Goal: Task Accomplishment & Management: Complete application form

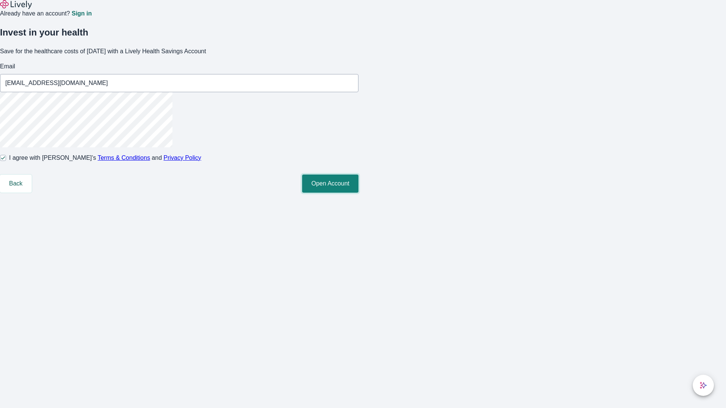
click at [358, 193] on button "Open Account" at bounding box center [330, 184] width 56 height 18
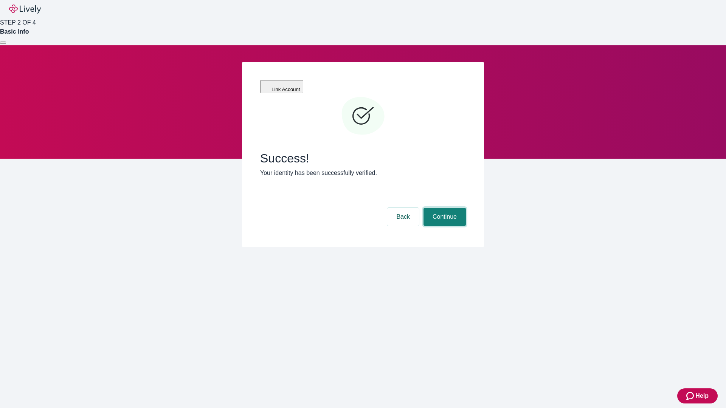
click at [443, 208] on button "Continue" at bounding box center [444, 217] width 42 height 18
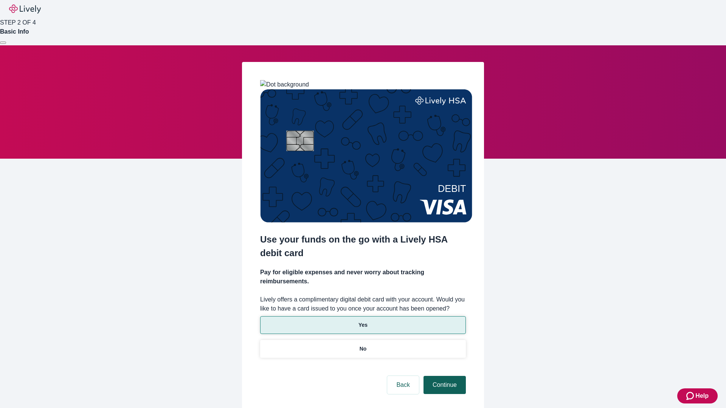
click at [363, 321] on p "Yes" at bounding box center [362, 325] width 9 height 8
click at [443, 376] on button "Continue" at bounding box center [444, 385] width 42 height 18
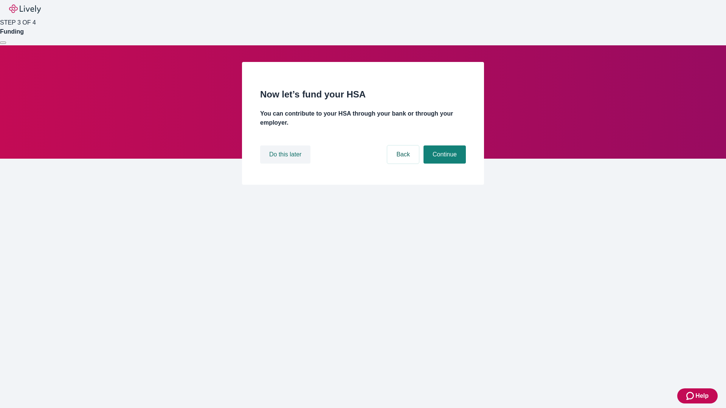
click at [286, 164] on button "Do this later" at bounding box center [285, 155] width 50 height 18
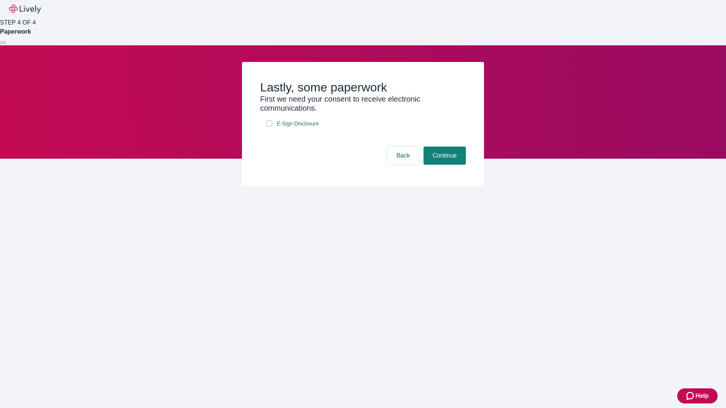
click at [269, 127] on input "E-Sign Disclosure" at bounding box center [269, 124] width 6 height 6
checkbox input "true"
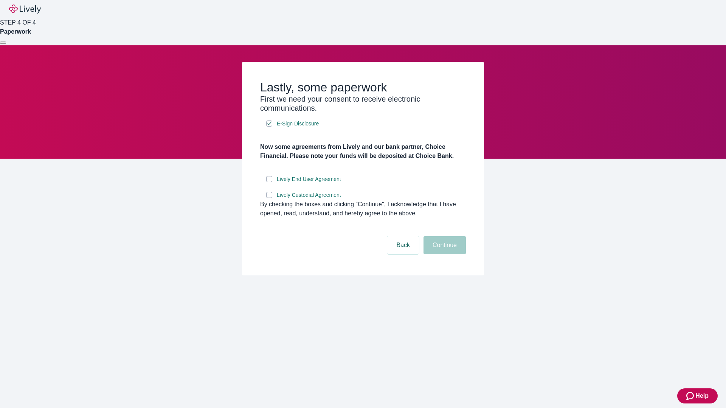
click at [269, 182] on input "Lively End User Agreement" at bounding box center [269, 179] width 6 height 6
checkbox input "true"
click at [269, 198] on input "Lively Custodial Agreement" at bounding box center [269, 195] width 6 height 6
checkbox input "true"
click at [443, 254] on button "Continue" at bounding box center [444, 245] width 42 height 18
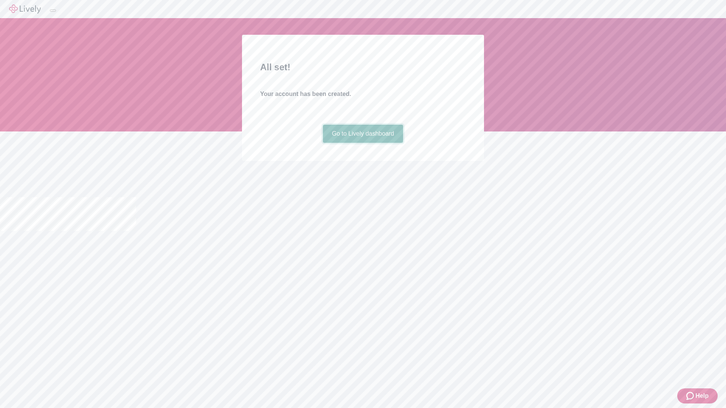
click at [363, 143] on link "Go to Lively dashboard" at bounding box center [363, 134] width 81 height 18
